Goal: Task Accomplishment & Management: Complete application form

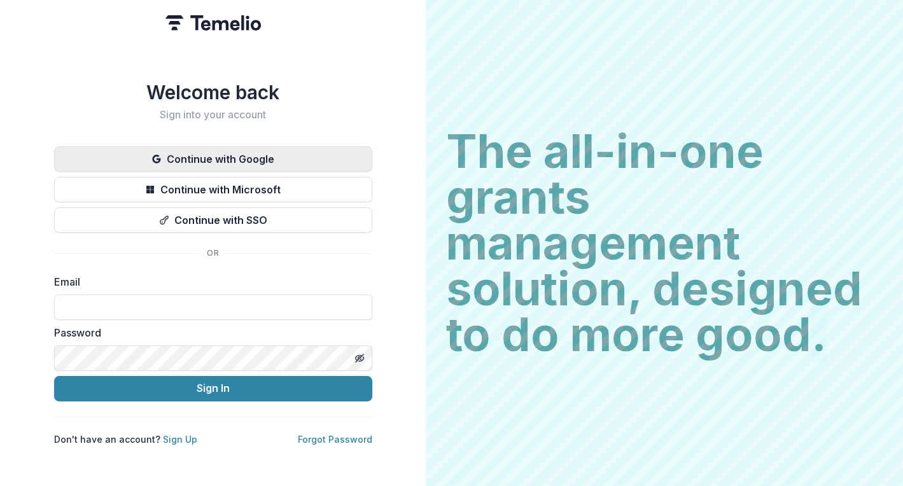
click at [289, 154] on button "Continue with Google" at bounding box center [213, 158] width 318 height 25
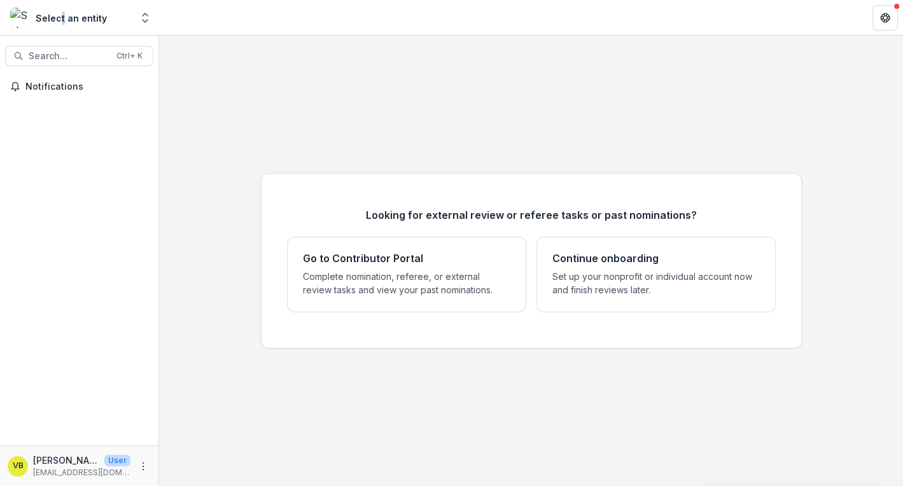
click at [60, 19] on div "Select an entity" at bounding box center [71, 17] width 71 height 13
click at [145, 24] on button "Open entity switcher" at bounding box center [145, 17] width 18 height 25
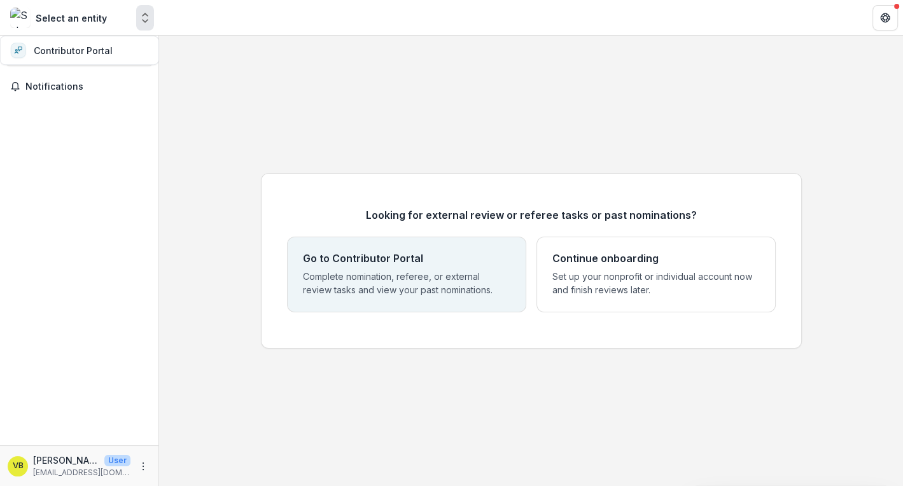
click at [348, 265] on div "Go to Contributor Portal Complete nomination, referee, or external review tasks…" at bounding box center [407, 275] width 208 height 44
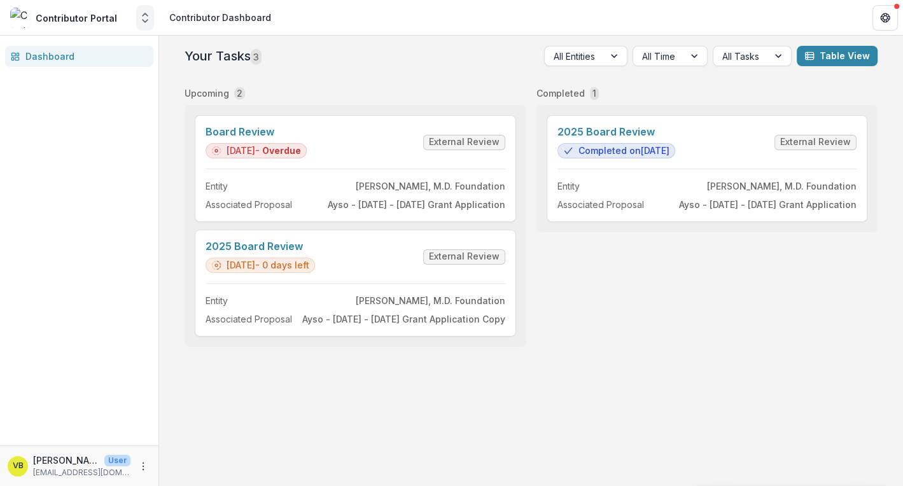
click at [143, 20] on polyline "Open entity switcher" at bounding box center [145, 21] width 5 height 3
click at [144, 20] on icon "Open entity switcher" at bounding box center [145, 17] width 13 height 13
click at [143, 18] on icon "Open entity switcher" at bounding box center [145, 17] width 13 height 13
click at [142, 15] on icon "Open entity switcher" at bounding box center [145, 17] width 13 height 13
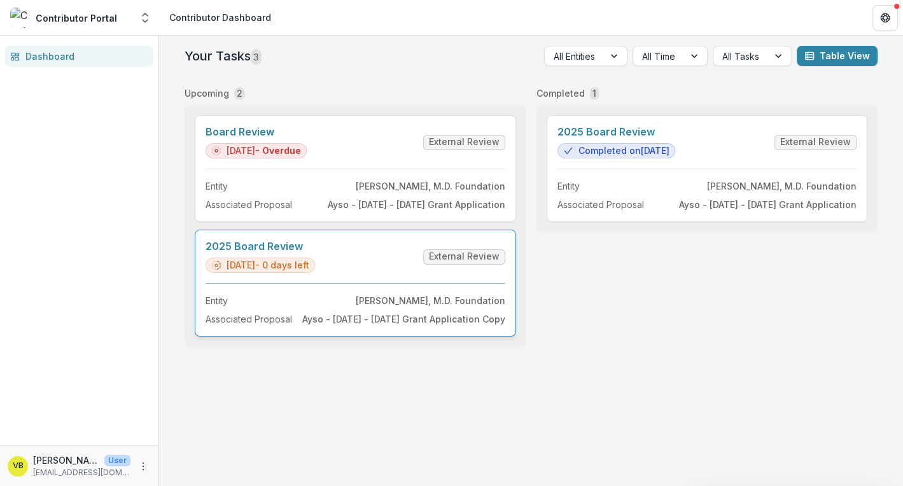
click at [315, 253] on link "2025 Board Review" at bounding box center [260, 247] width 109 height 12
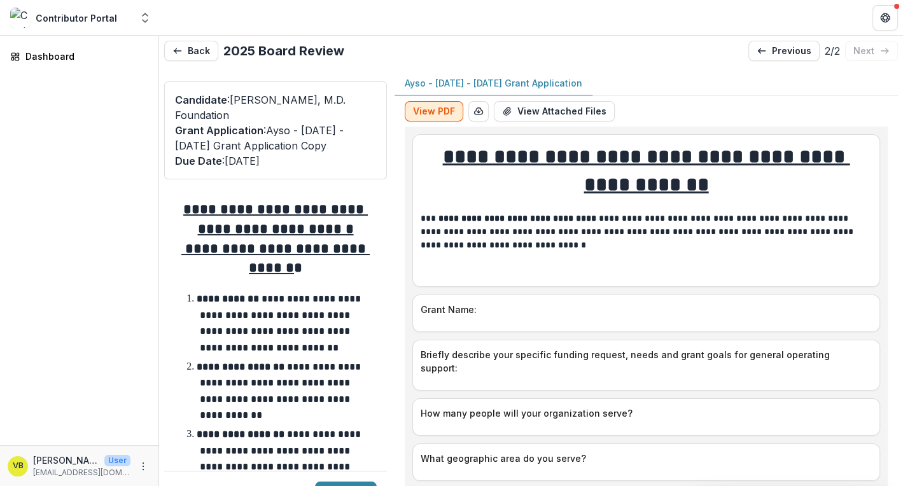
click at [444, 111] on button "View PDF" at bounding box center [434, 111] width 59 height 20
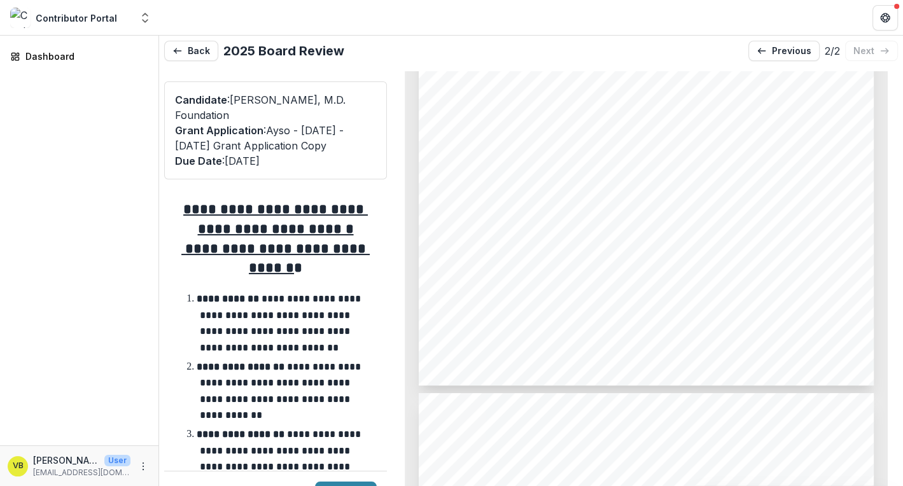
scroll to position [412, 0]
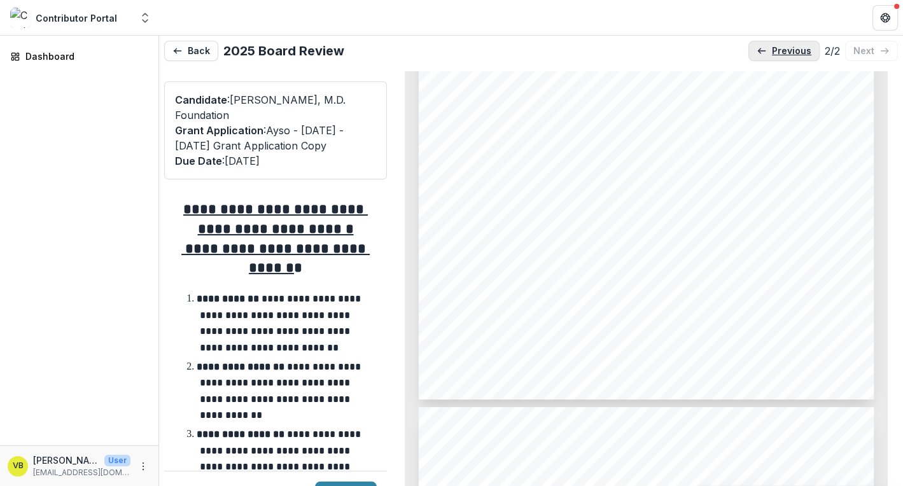
click at [801, 53] on p "previous" at bounding box center [791, 51] width 39 height 11
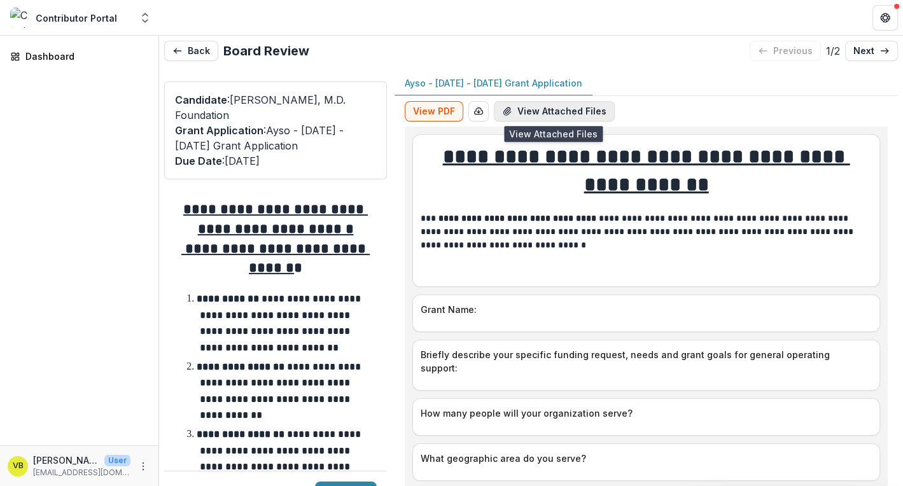
click at [554, 113] on button "View Attached Files" at bounding box center [554, 111] width 121 height 20
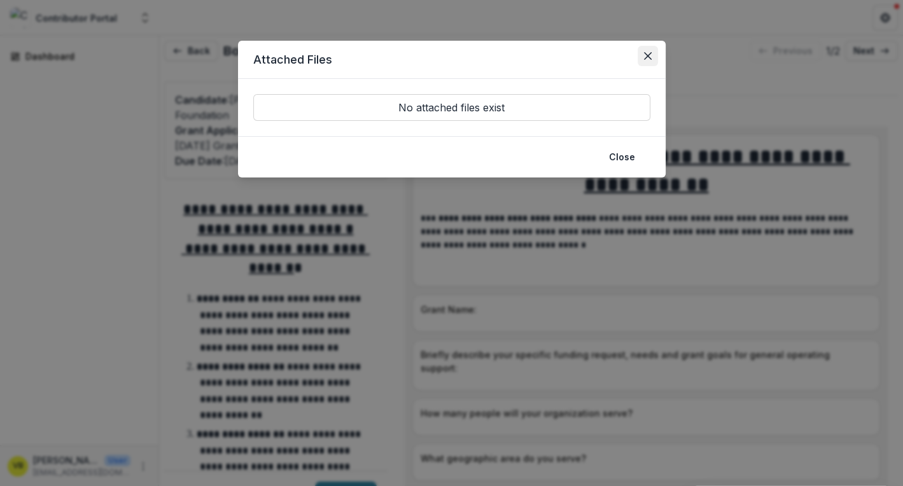
click at [647, 52] on icon "Close" at bounding box center [648, 56] width 8 height 8
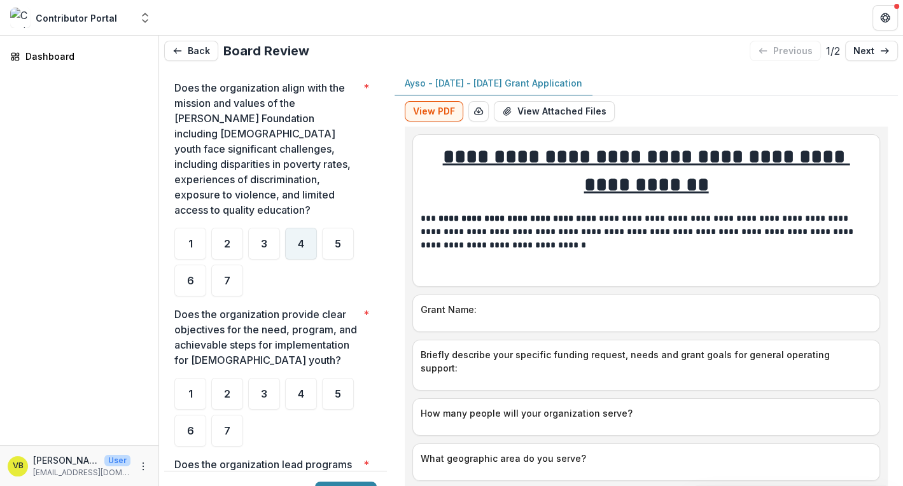
scroll to position [758, 0]
click at [300, 232] on div "4" at bounding box center [301, 243] width 32 height 32
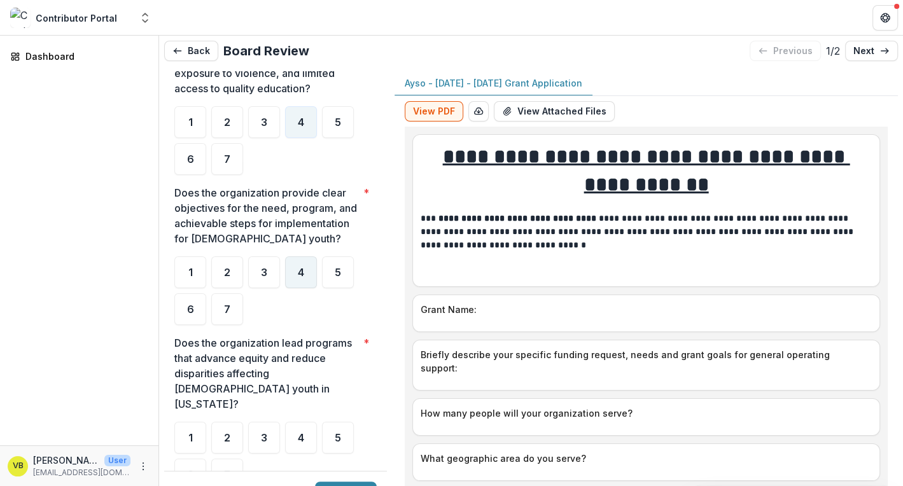
scroll to position [880, 0]
click at [302, 278] on div "4" at bounding box center [301, 272] width 32 height 32
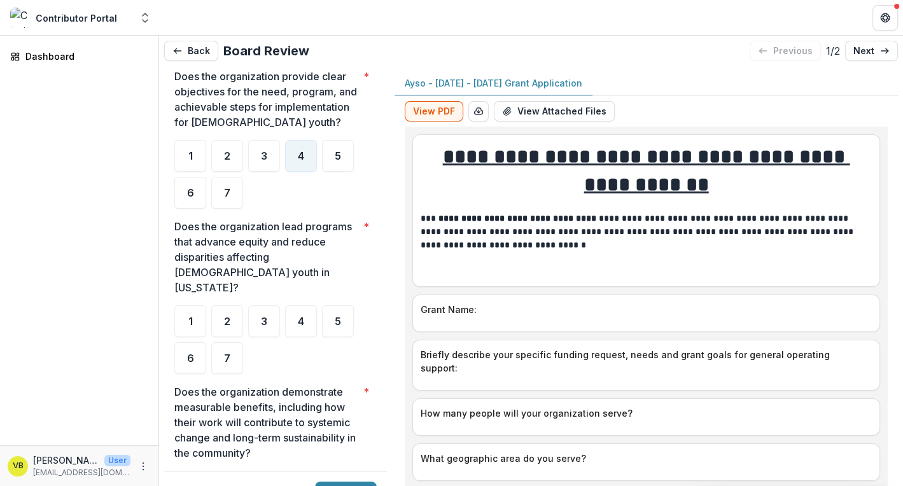
scroll to position [1007, 0]
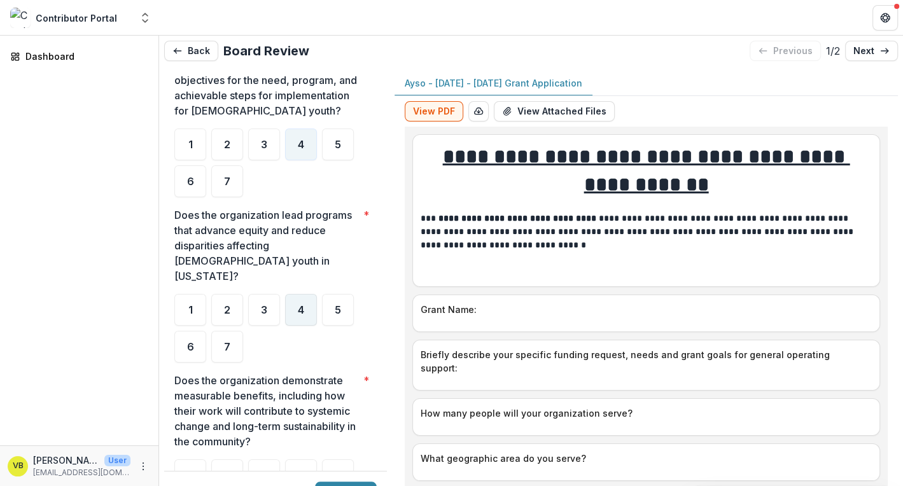
click at [299, 305] on span "4" at bounding box center [301, 310] width 6 height 10
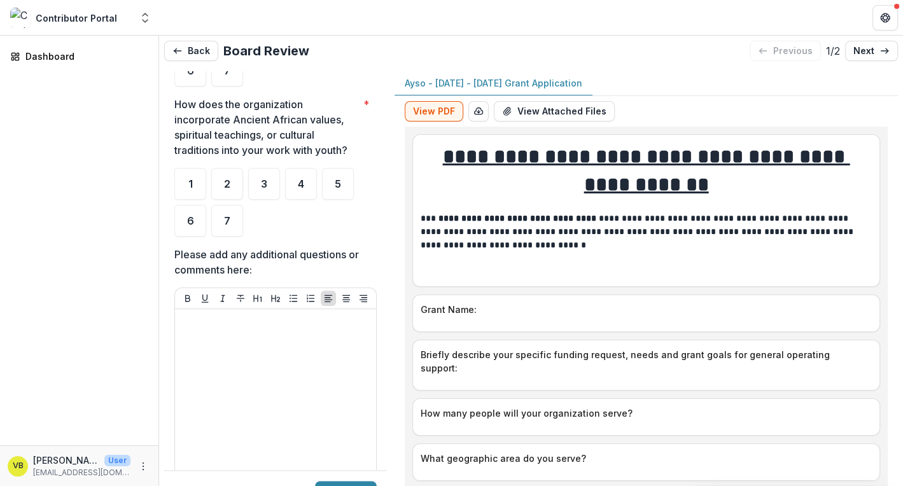
scroll to position [1449, 0]
click at [233, 207] on div "7" at bounding box center [227, 221] width 32 height 32
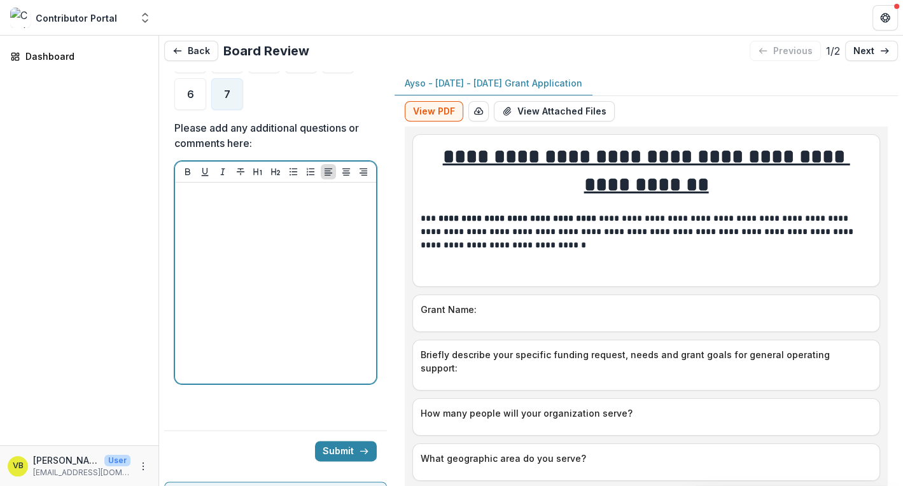
scroll to position [1576, 0]
click at [292, 204] on div at bounding box center [275, 282] width 191 height 191
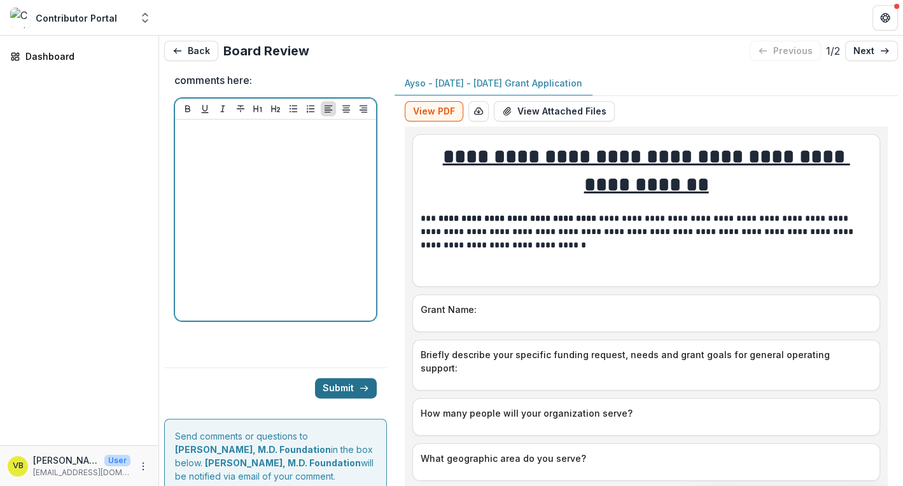
scroll to position [1639, 0]
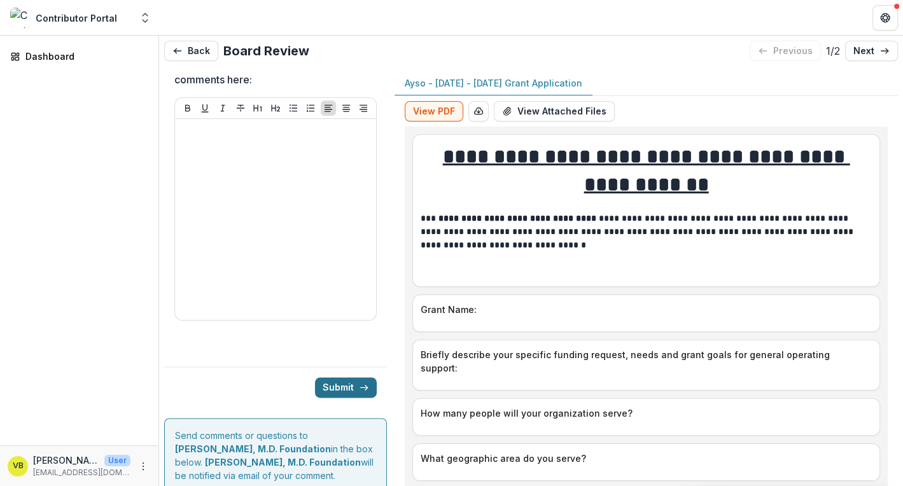
click at [341, 377] on button "Submit" at bounding box center [346, 387] width 62 height 20
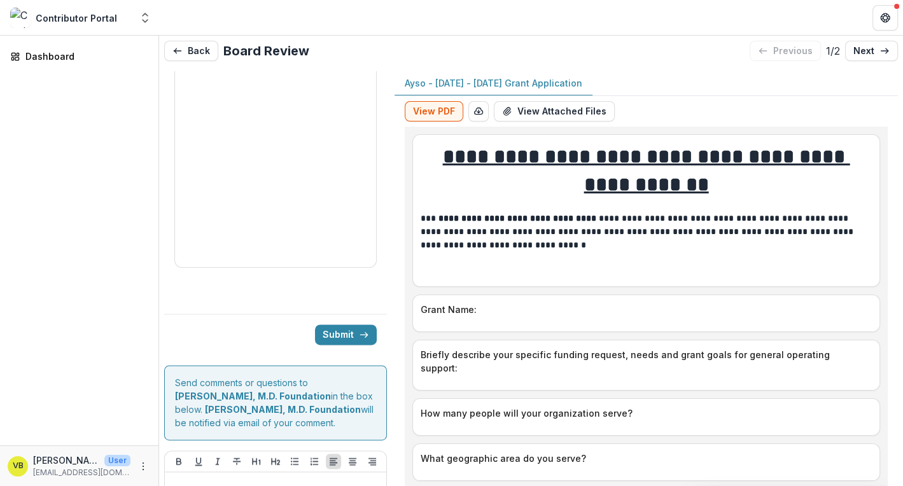
scroll to position [1693, 0]
click at [361, 323] on button "Submit" at bounding box center [346, 333] width 62 height 20
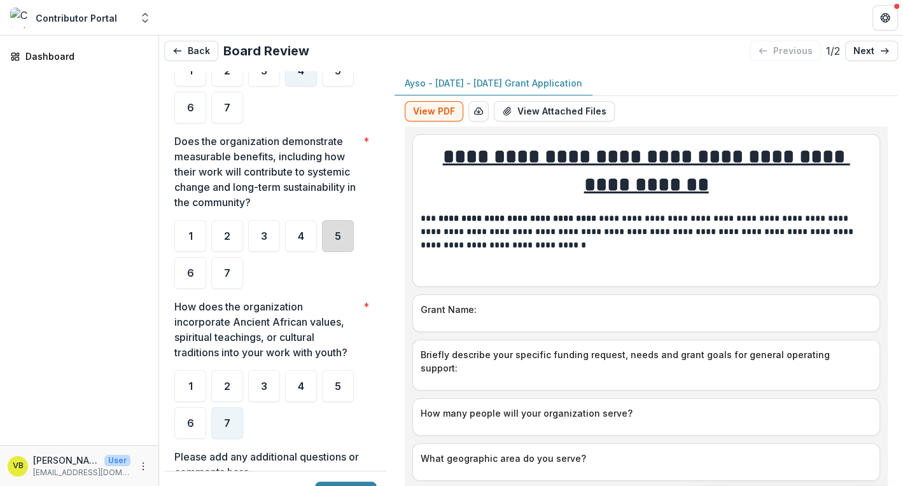
click at [346, 224] on div "5" at bounding box center [338, 236] width 32 height 32
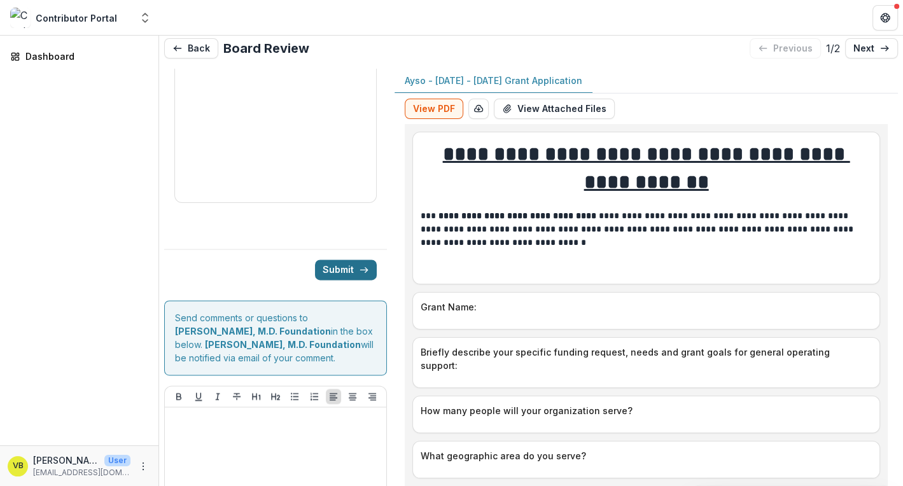
scroll to position [3, 0]
click at [339, 259] on button "Submit" at bounding box center [346, 269] width 62 height 20
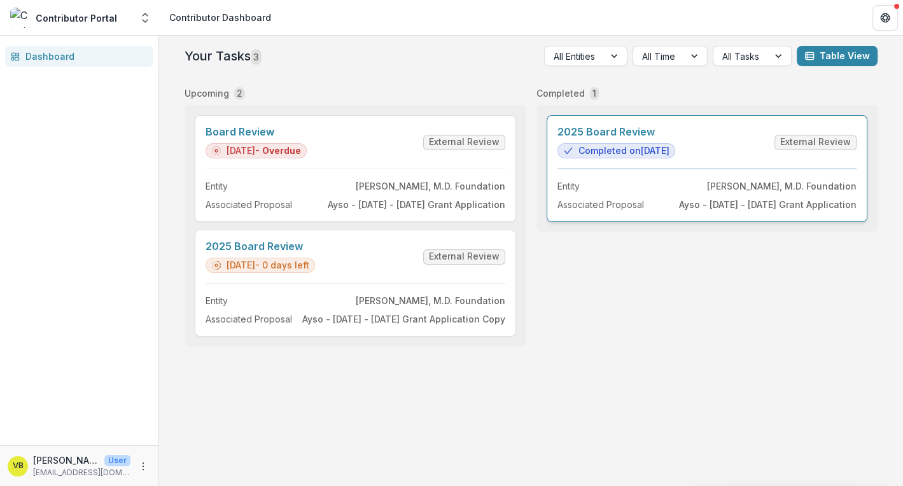
click at [675, 138] on link "2025 Board Review" at bounding box center [617, 132] width 118 height 12
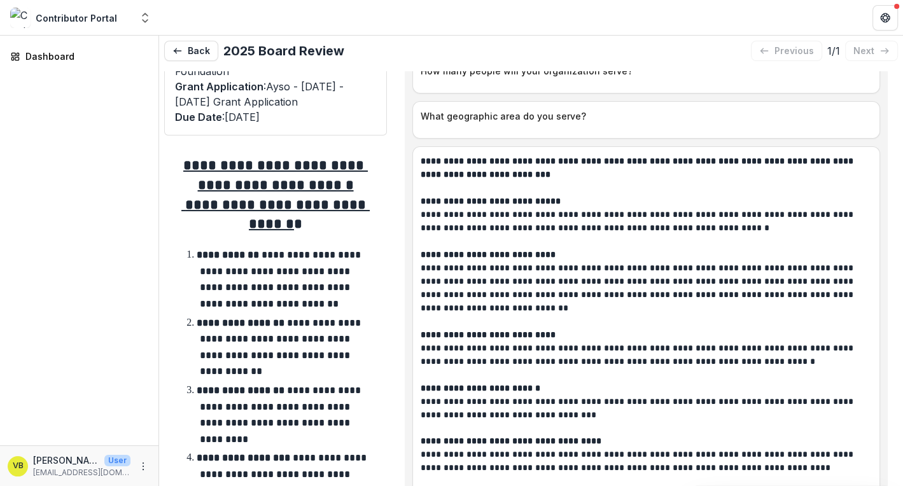
scroll to position [43, 0]
click at [197, 45] on button "Back" at bounding box center [191, 51] width 54 height 20
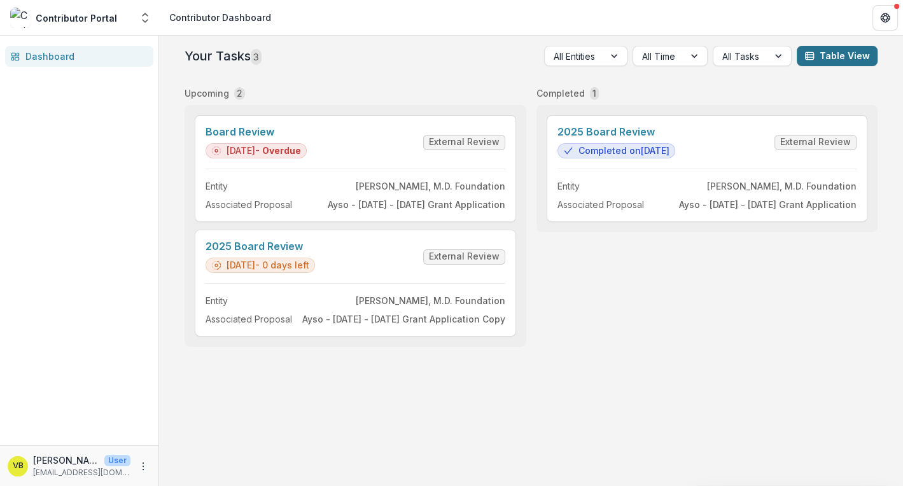
click at [832, 57] on button "Table View" at bounding box center [837, 56] width 81 height 20
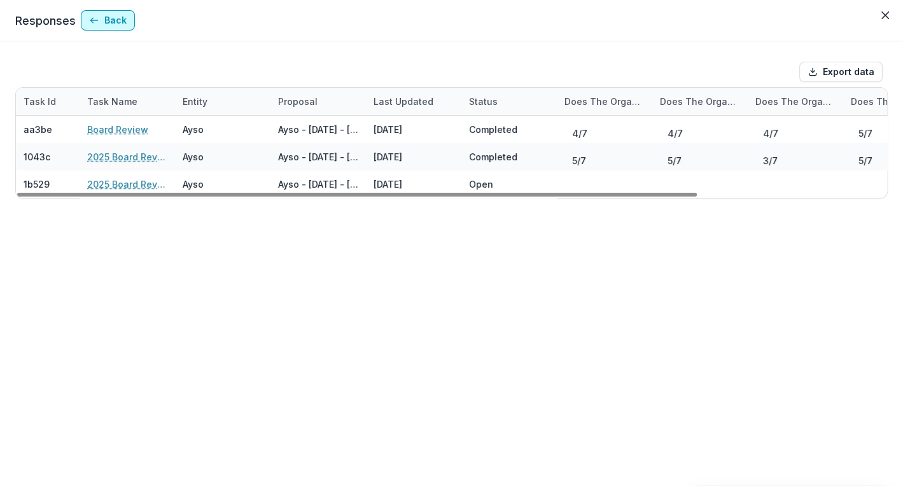
click at [90, 23] on icon "button" at bounding box center [94, 20] width 10 height 10
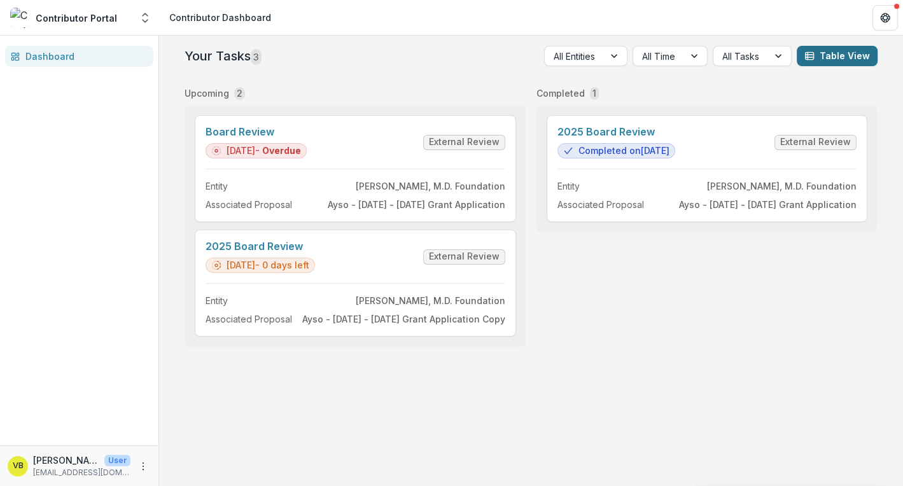
click at [838, 57] on button "Table View" at bounding box center [837, 56] width 81 height 20
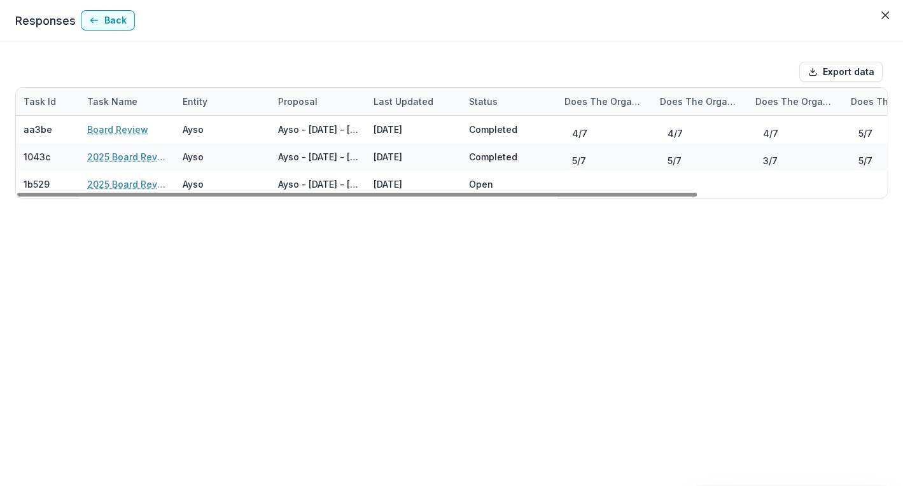
drag, startPoint x: 423, startPoint y: 192, endPoint x: 321, endPoint y: 224, distance: 106.9
click at [315, 197] on div at bounding box center [357, 195] width 680 height 4
drag, startPoint x: 540, startPoint y: 195, endPoint x: 497, endPoint y: 202, distance: 43.8
click at [497, 197] on div at bounding box center [357, 195] width 680 height 4
click at [104, 24] on button "Back" at bounding box center [108, 20] width 54 height 20
